Goal: Task Accomplishment & Management: Manage account settings

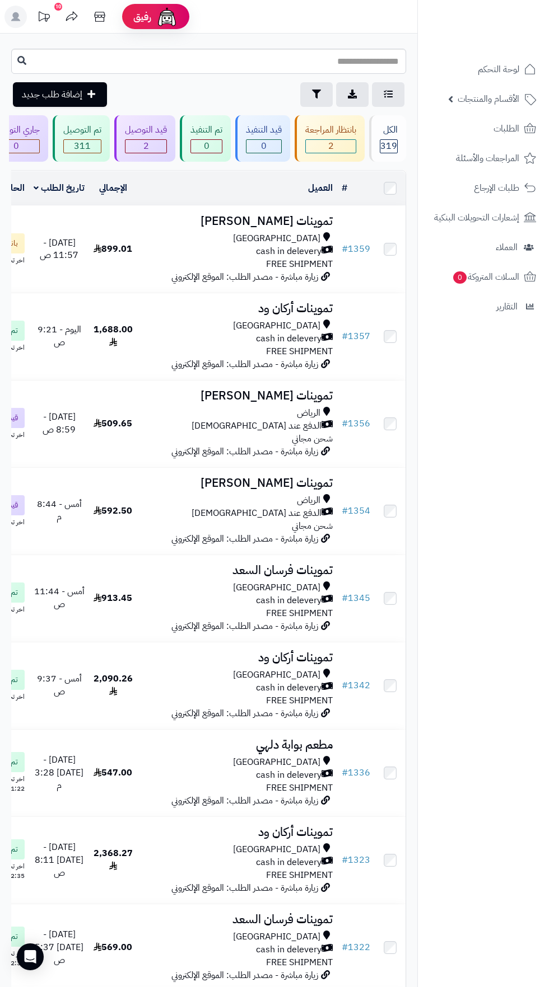
scroll to position [0, -64]
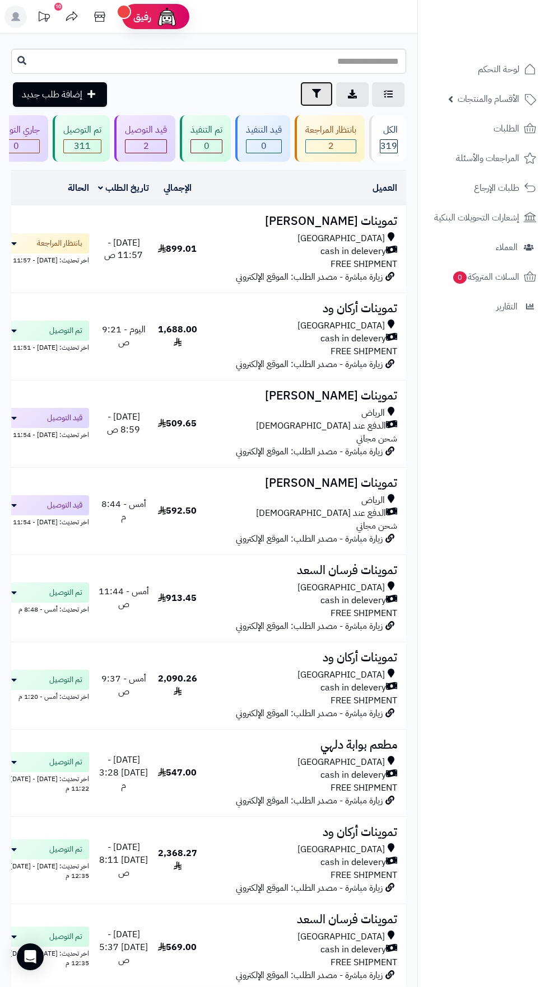
click at [316, 94] on icon "button" at bounding box center [316, 93] width 9 height 9
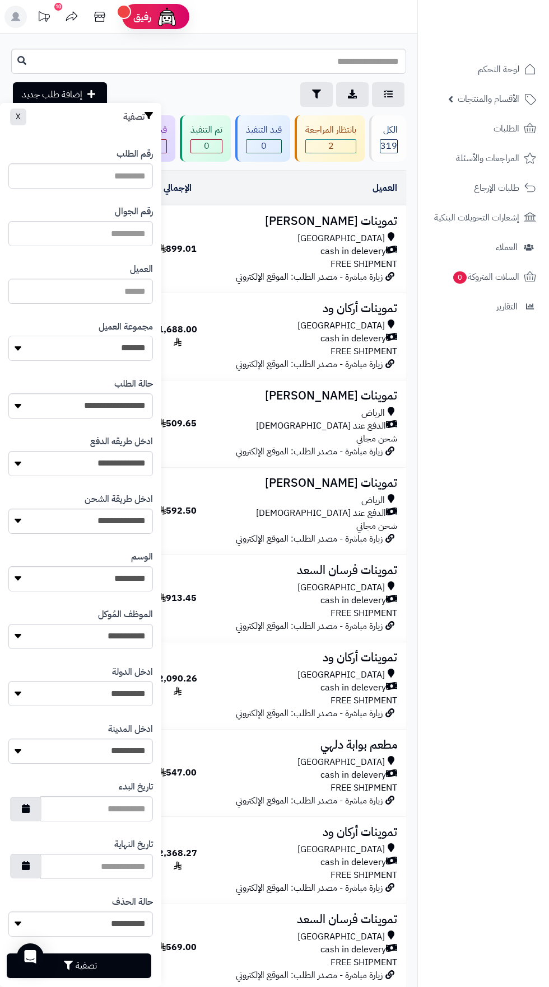
click at [116, 355] on select "**********" at bounding box center [80, 348] width 144 height 25
click at [116, 967] on button "تصفية" at bounding box center [79, 965] width 144 height 25
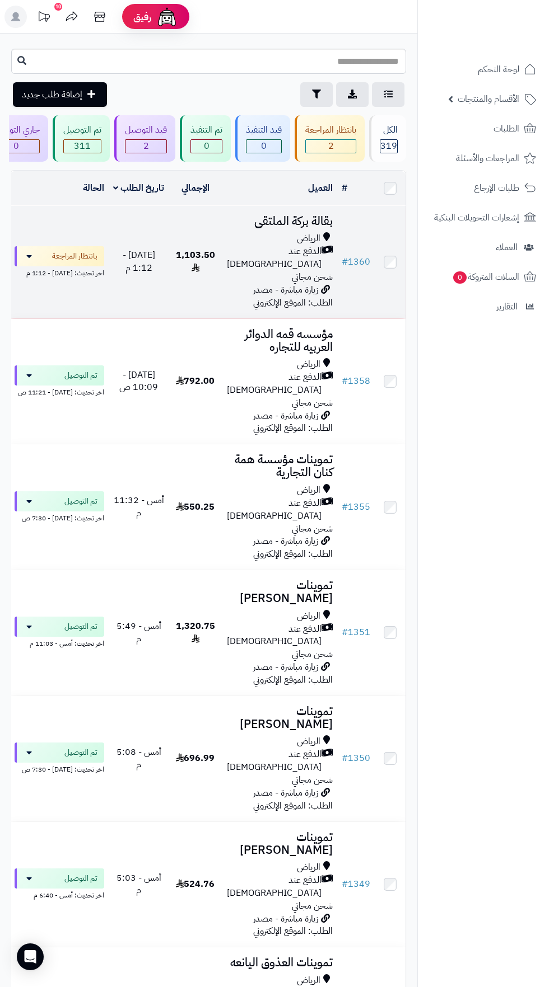
click at [283, 255] on span "الدفع عند [DEMOGRAPHIC_DATA]" at bounding box center [274, 258] width 95 height 26
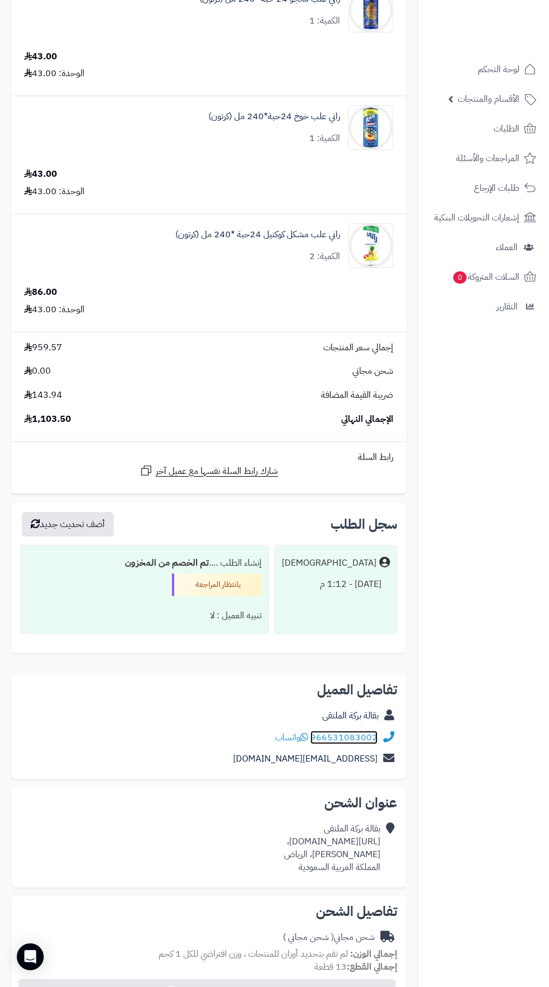
scroll to position [996, 0]
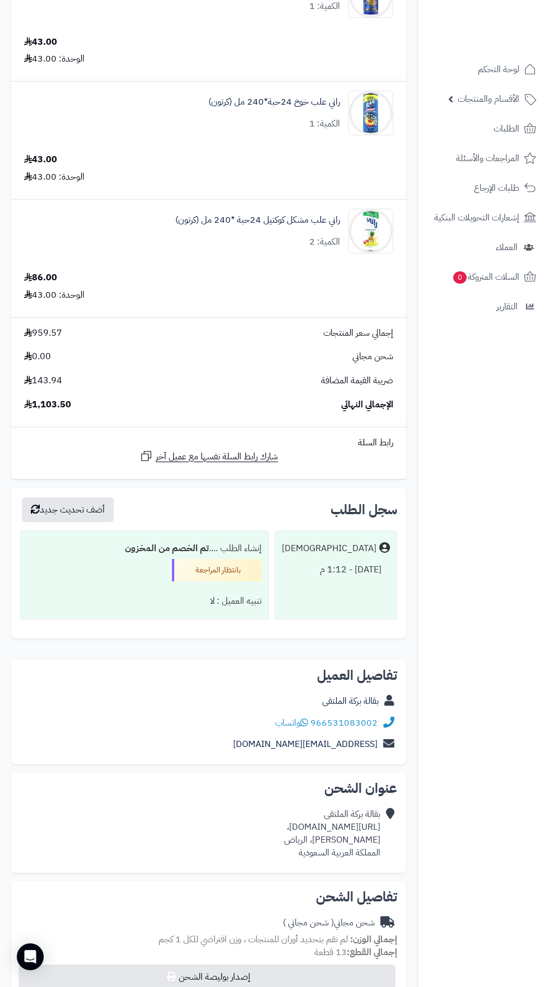
copy div "[URL][DOMAIN_NAME]،"
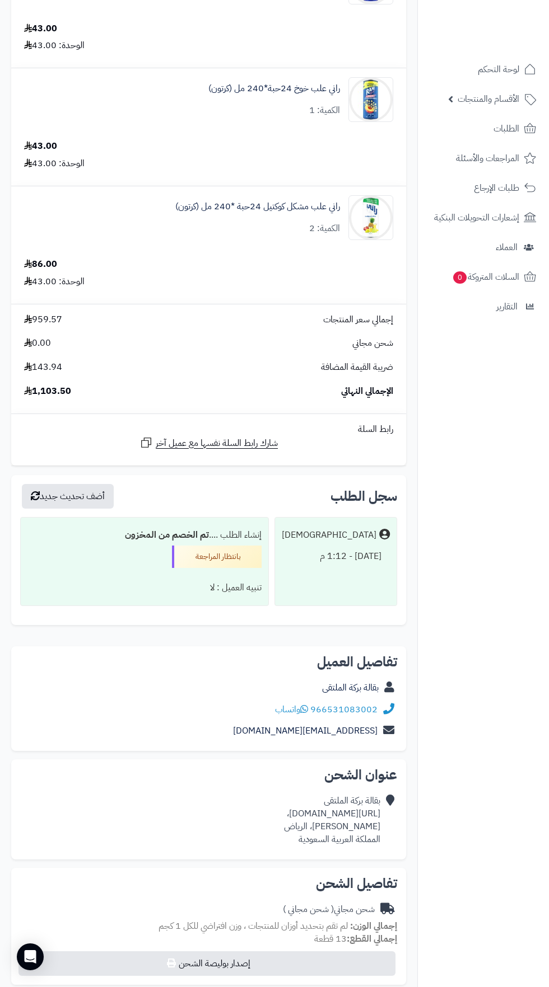
copy div "[URL][DOMAIN_NAME]،"
